Goal: Find specific page/section: Find specific page/section

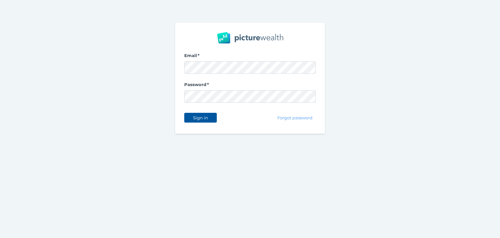
click at [198, 118] on span "Sign in" at bounding box center [200, 117] width 21 height 5
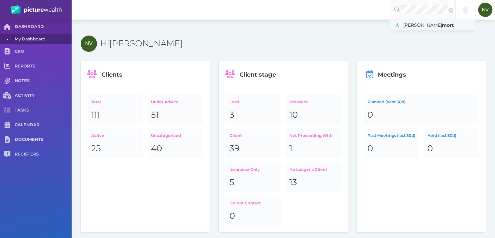
click at [442, 23] on span "mort" at bounding box center [448, 25] width 12 height 6
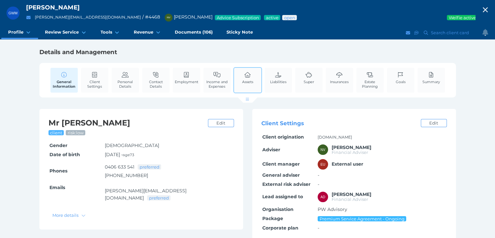
click at [260, 85] on div "Assets" at bounding box center [247, 80] width 29 height 26
click at [239, 82] on div "Assets" at bounding box center [247, 80] width 29 height 26
click at [245, 76] on icon at bounding box center [247, 75] width 7 height 6
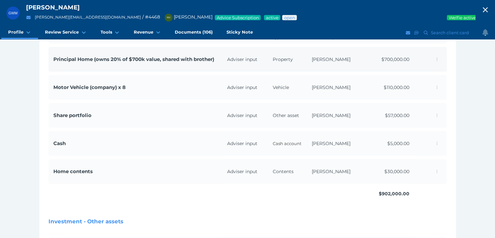
scroll to position [65, 0]
